Goal: Information Seeking & Learning: Learn about a topic

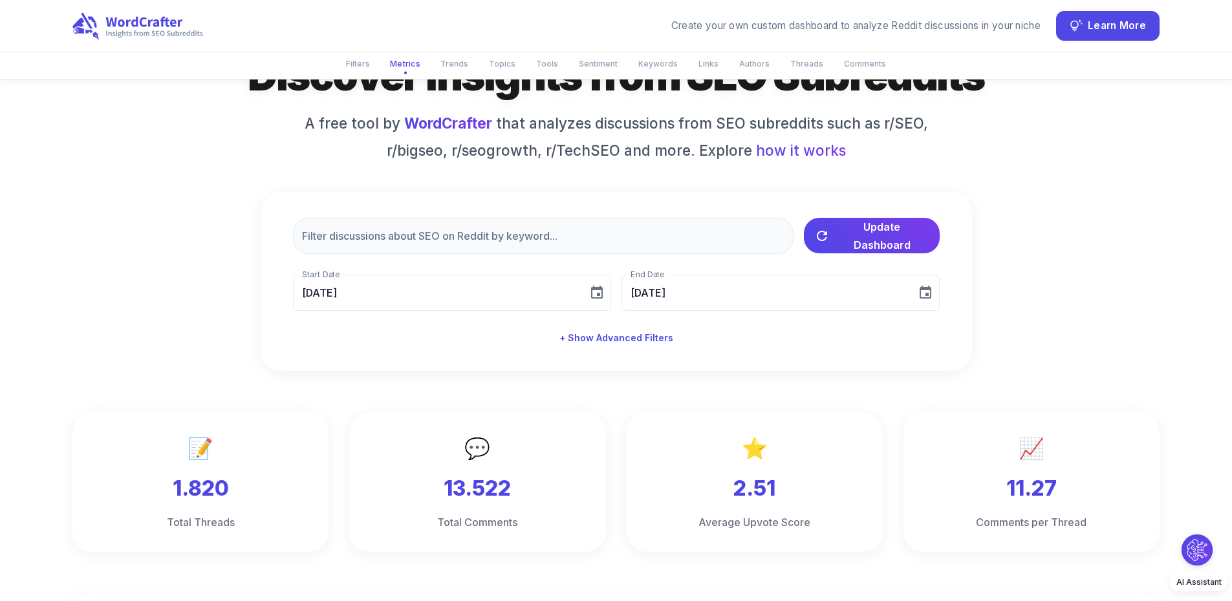
scroll to position [65, 0]
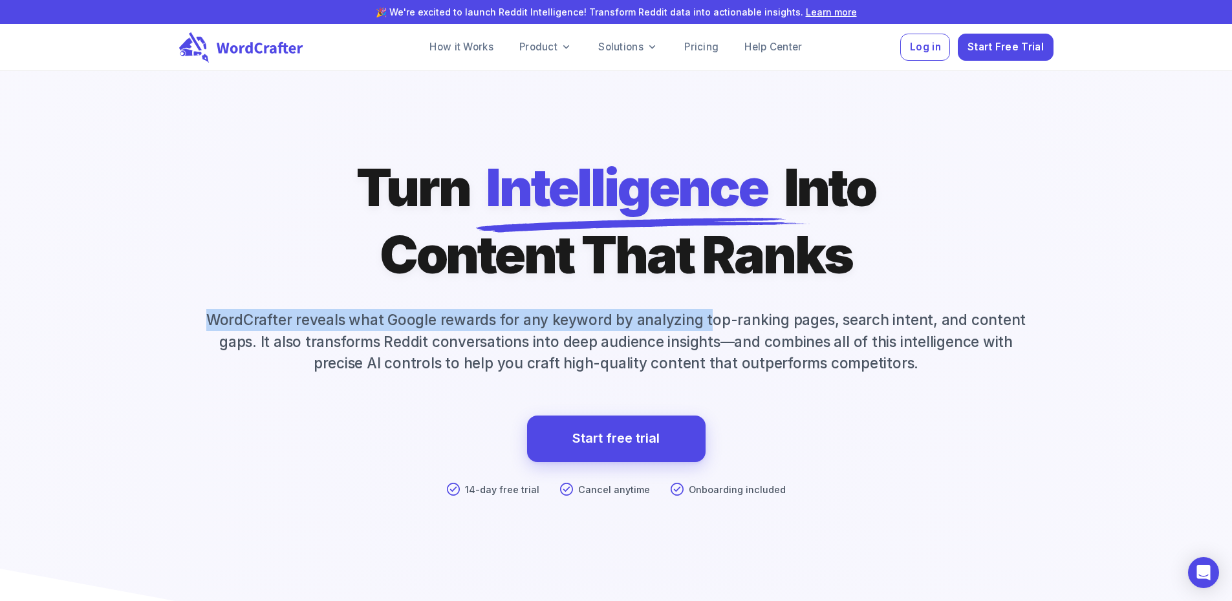
drag, startPoint x: 220, startPoint y: 359, endPoint x: 714, endPoint y: 365, distance: 493.9
click at [714, 365] on p "WordCrafter reveals what Google rewards for any keyword by analyzing top-rankin…" at bounding box center [616, 341] width 874 height 65
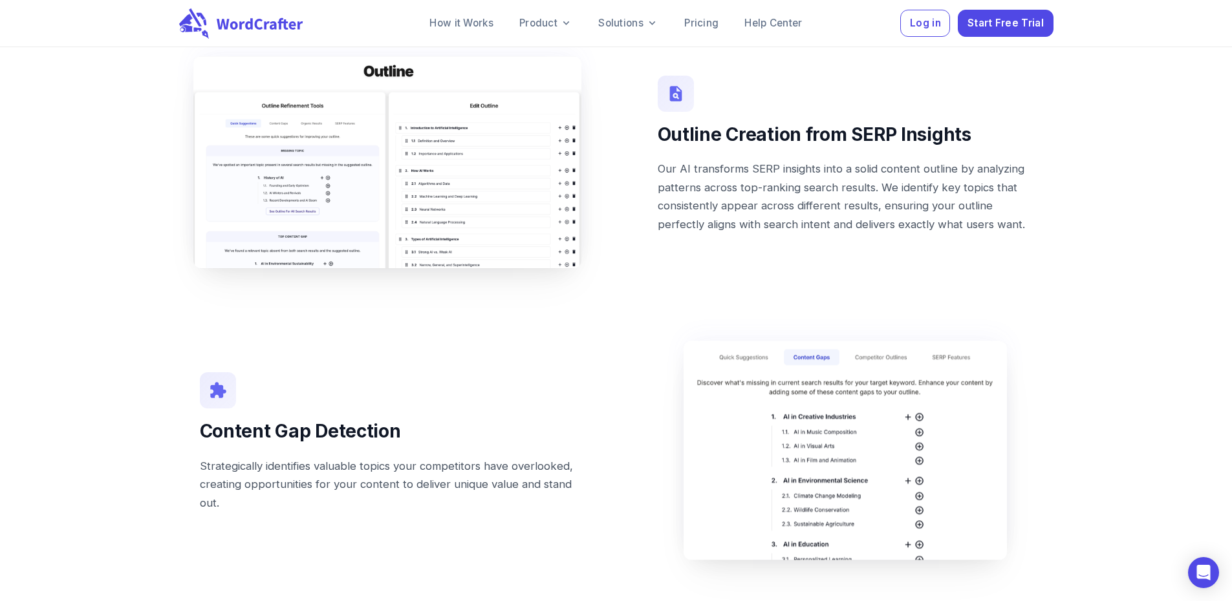
scroll to position [1422, 0]
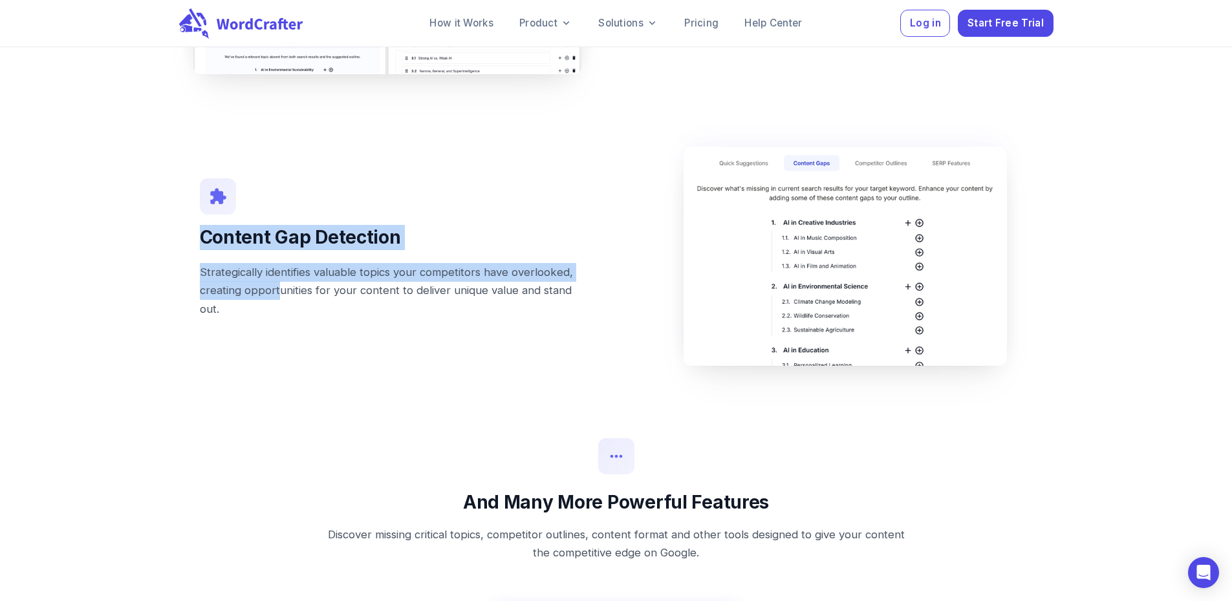
drag, startPoint x: 204, startPoint y: 281, endPoint x: 281, endPoint y: 335, distance: 93.6
click at [281, 335] on div "Content Gap Detection Strategically identifies valuable topics your competitors…" at bounding box center [387, 256] width 416 height 186
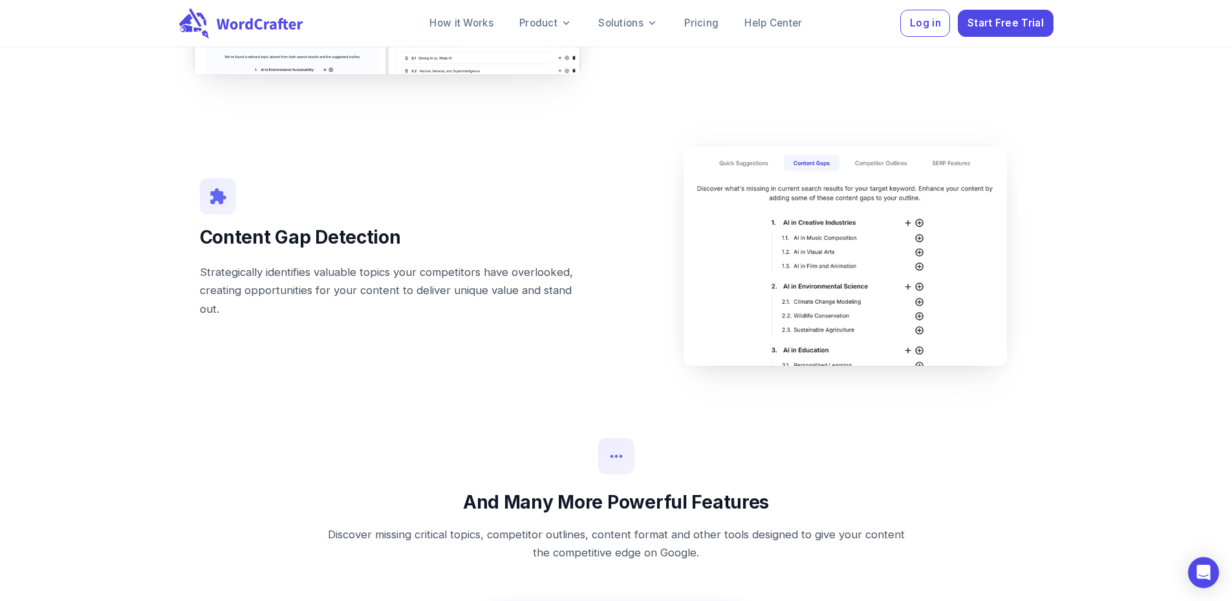
click at [283, 319] on p "Strategically identifies valuable topics your competitors have overlooked, crea…" at bounding box center [387, 291] width 375 height 56
click at [350, 319] on p "Strategically identifies valuable topics your competitors have overlooked, crea…" at bounding box center [387, 291] width 375 height 56
click at [242, 319] on p "Strategically identifies valuable topics your competitors have overlooked, crea…" at bounding box center [387, 291] width 375 height 56
click at [154, 338] on div "Content Gap Detection Strategically identifies valuable topics your competitors…" at bounding box center [367, 236] width 458 height 228
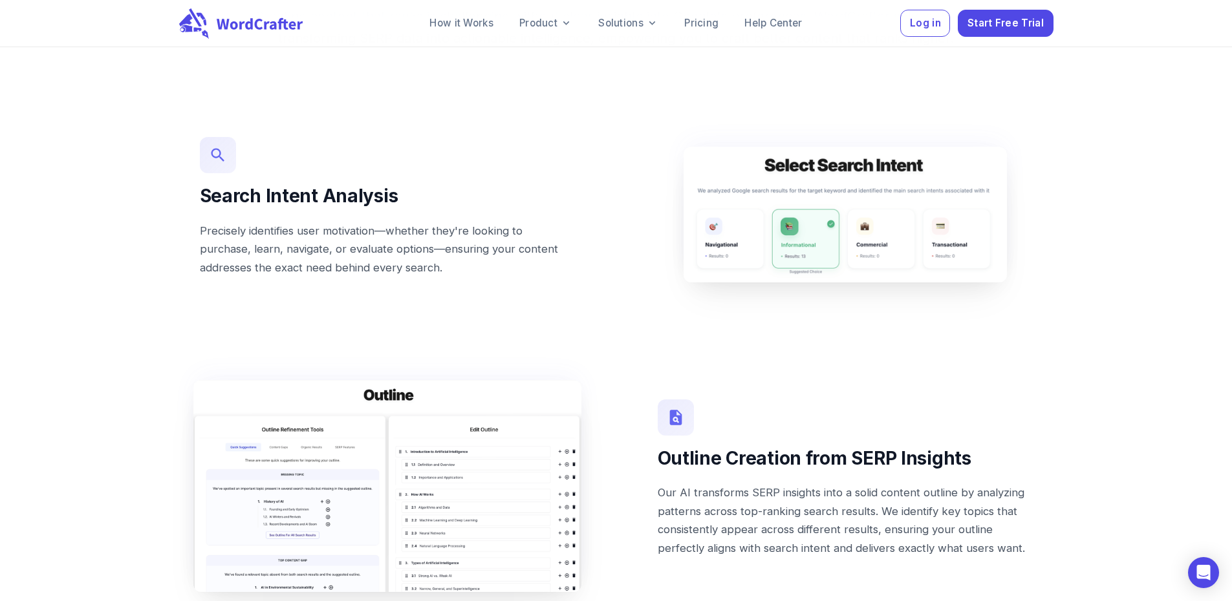
scroll to position [840, 0]
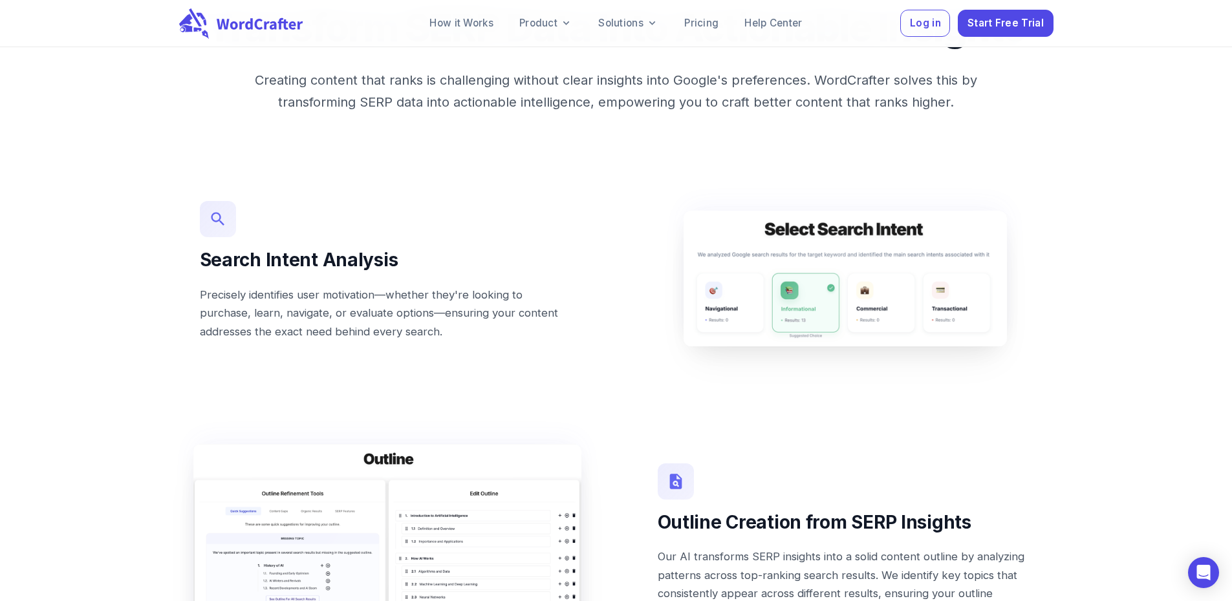
click at [716, 26] on link "Pricing" at bounding box center [701, 23] width 55 height 26
